Goal: Navigation & Orientation: Find specific page/section

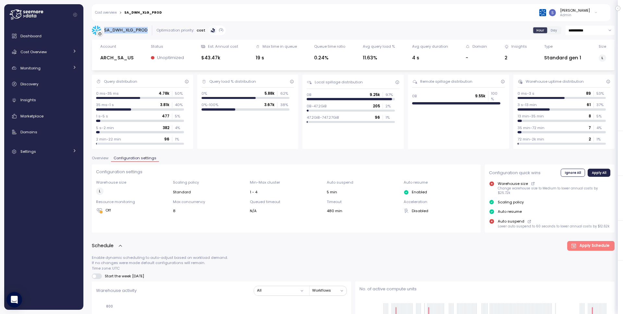
scroll to position [366, 0]
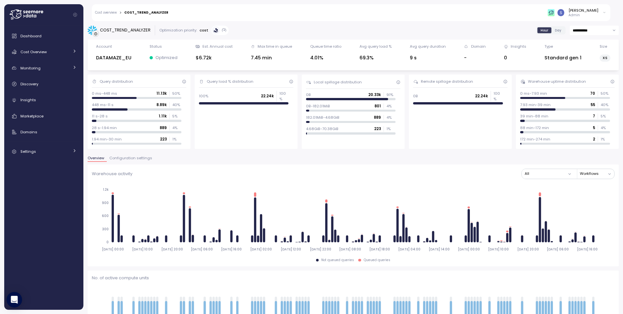
click at [108, 13] on link "Cost overview" at bounding box center [106, 12] width 22 height 3
